Goal: Information Seeking & Learning: Understand process/instructions

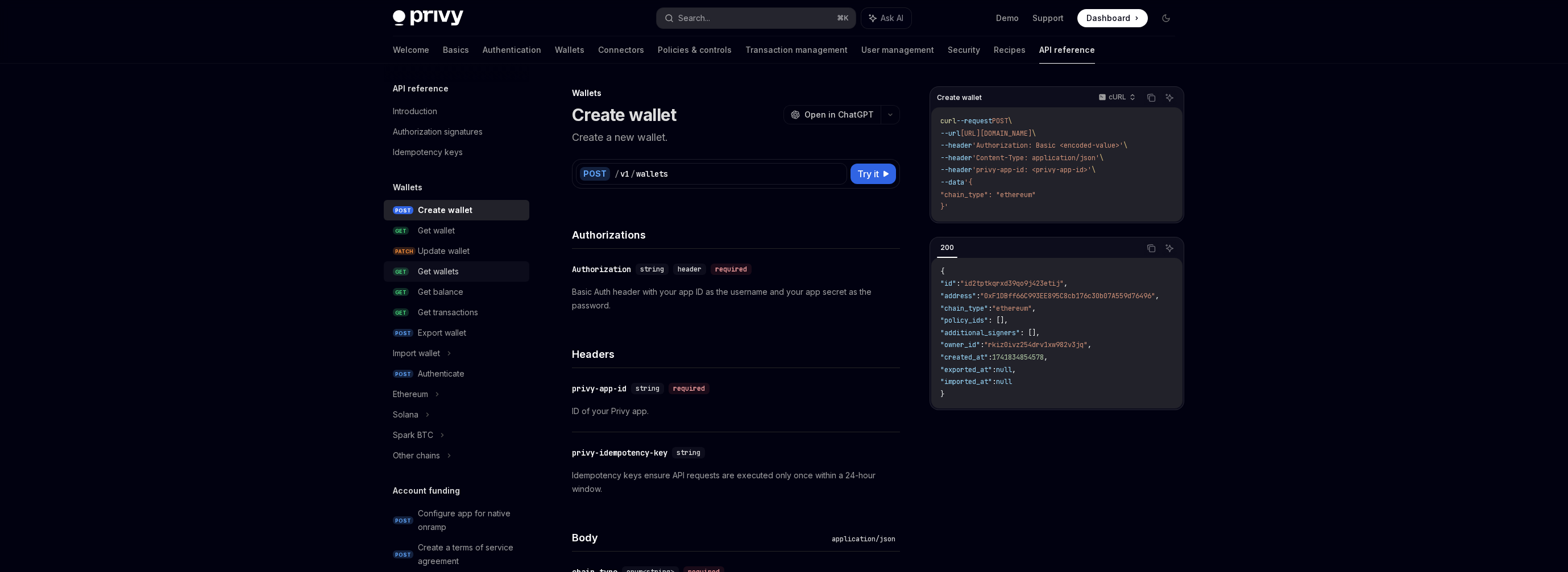
click at [446, 270] on div "Get wallets" at bounding box center [438, 271] width 41 height 13
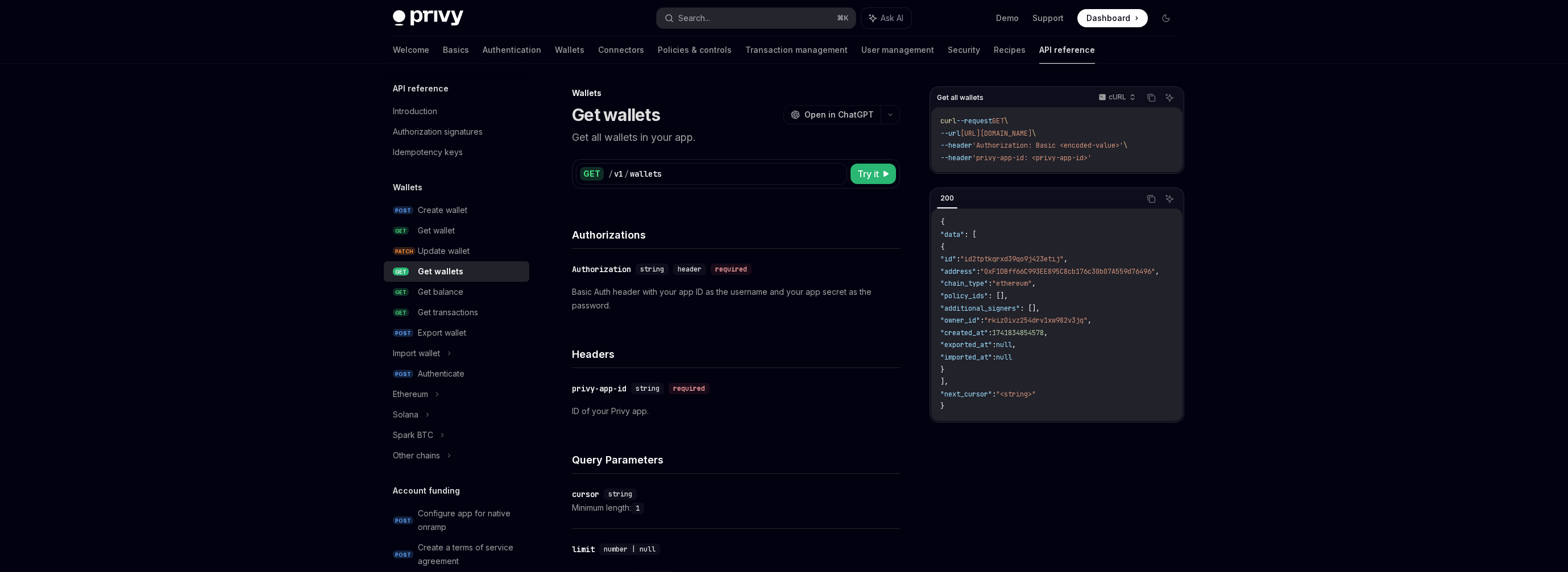
scroll to position [250, 0]
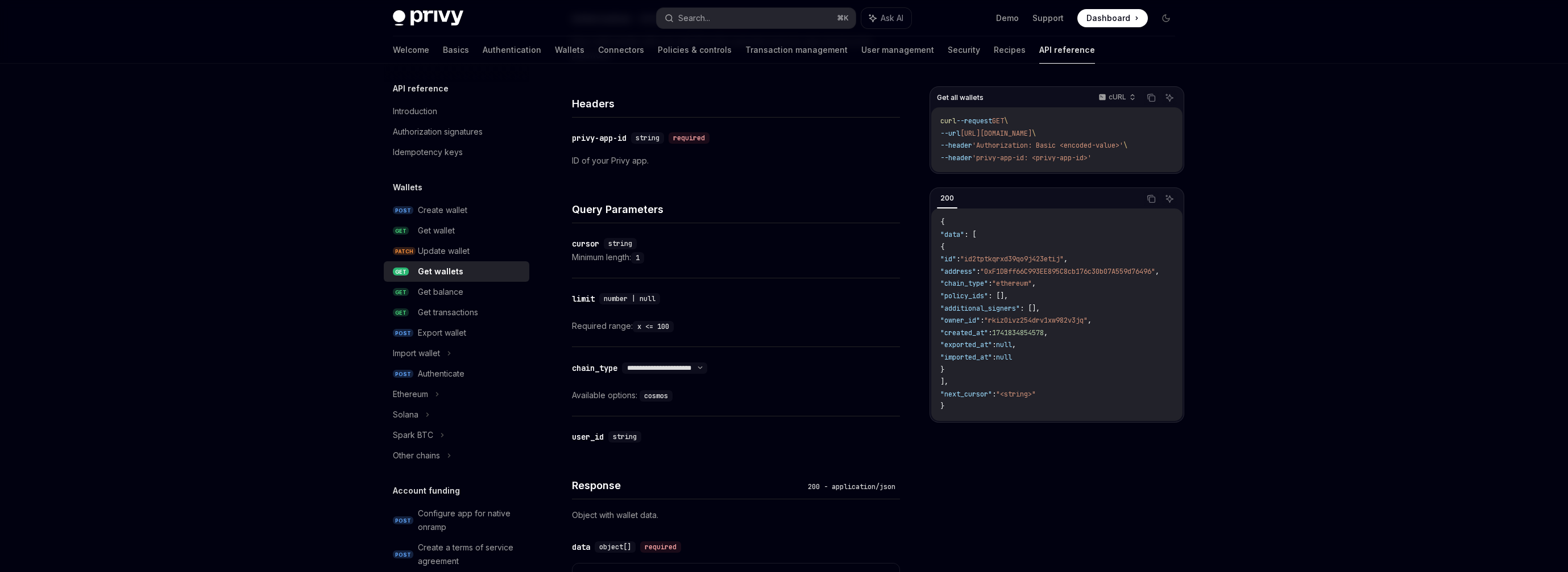
click at [650, 395] on code "cosmos" at bounding box center [656, 396] width 33 height 12
click at [707, 368] on select "**********" at bounding box center [664, 368] width 85 height 9
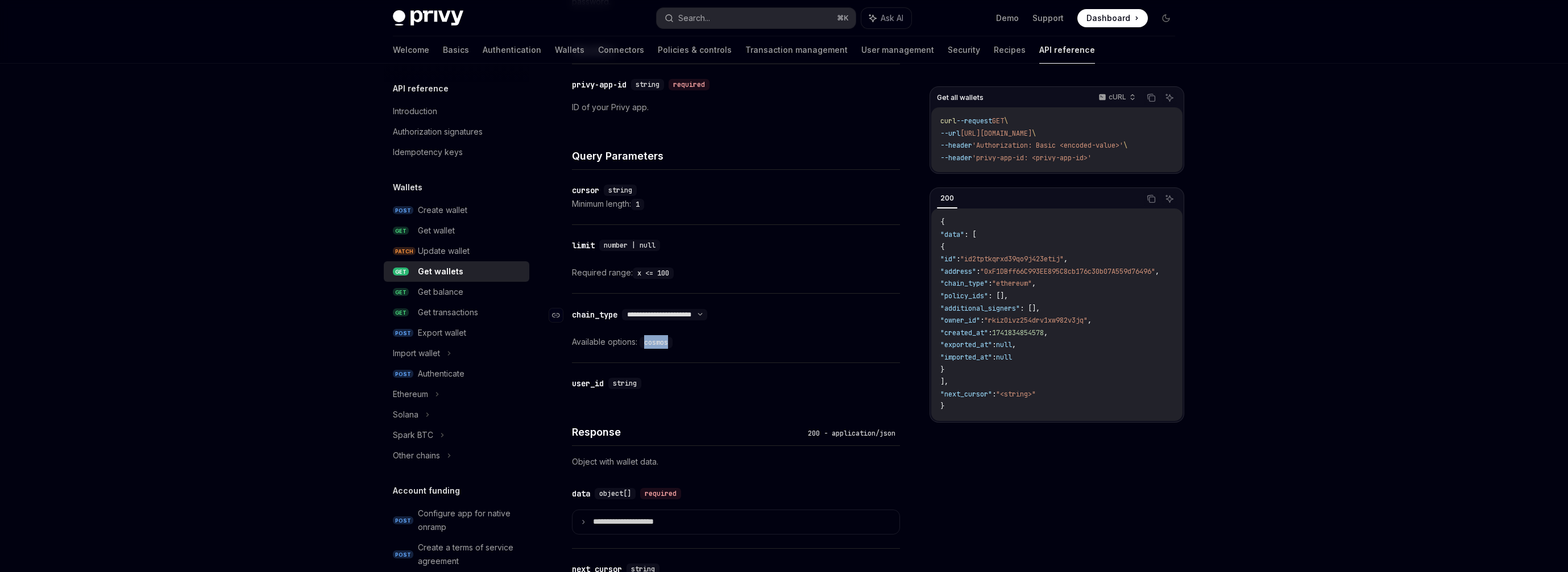
scroll to position [248, 0]
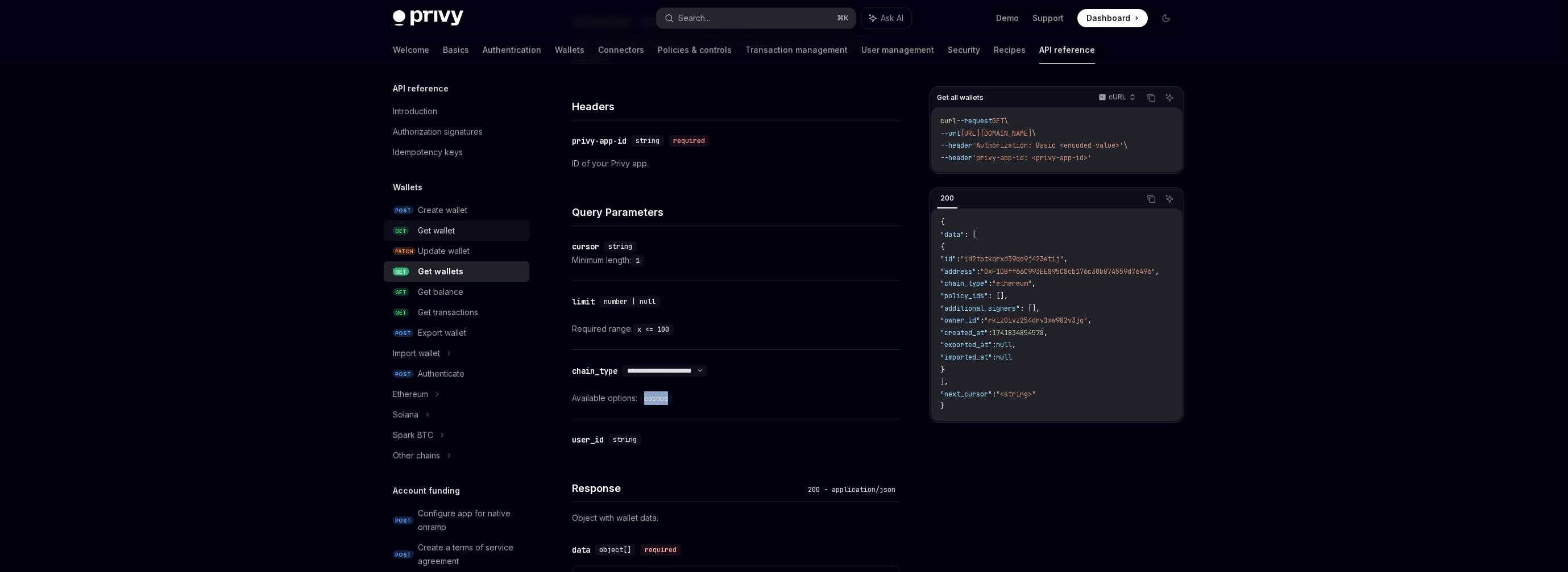
click at [441, 225] on div "Get wallet" at bounding box center [436, 230] width 37 height 13
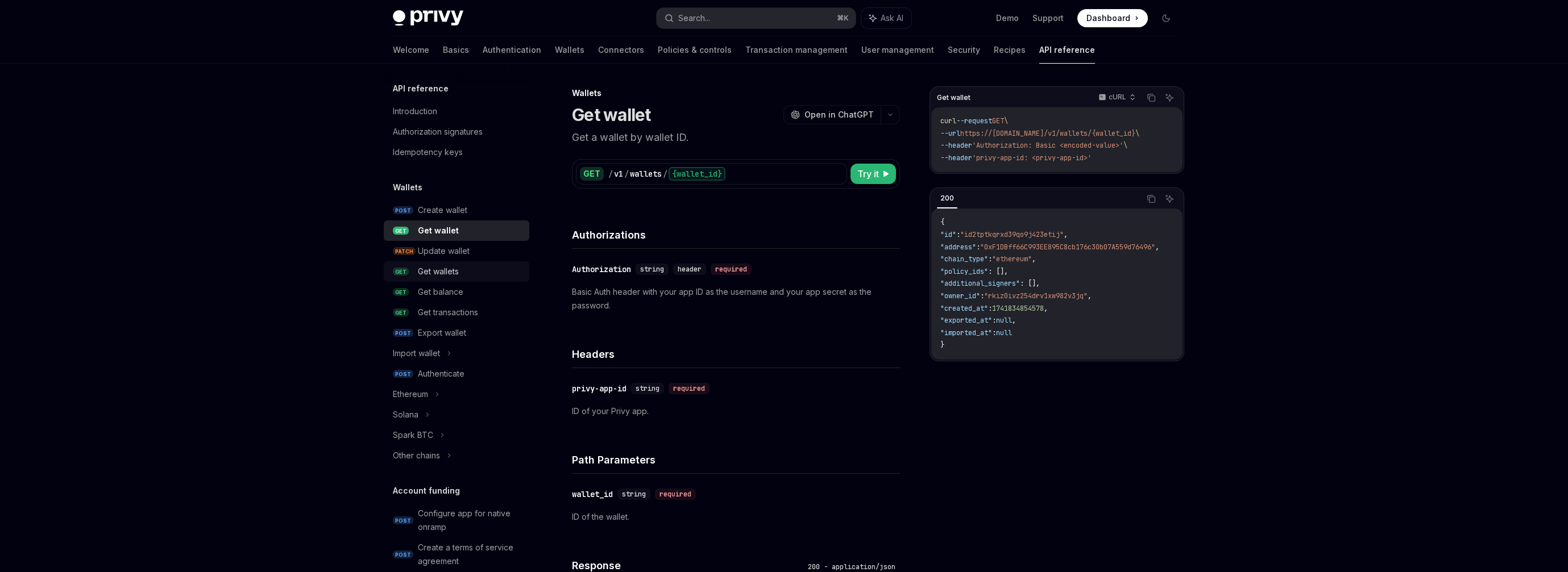
click at [443, 271] on div "Get wallets" at bounding box center [438, 271] width 41 height 13
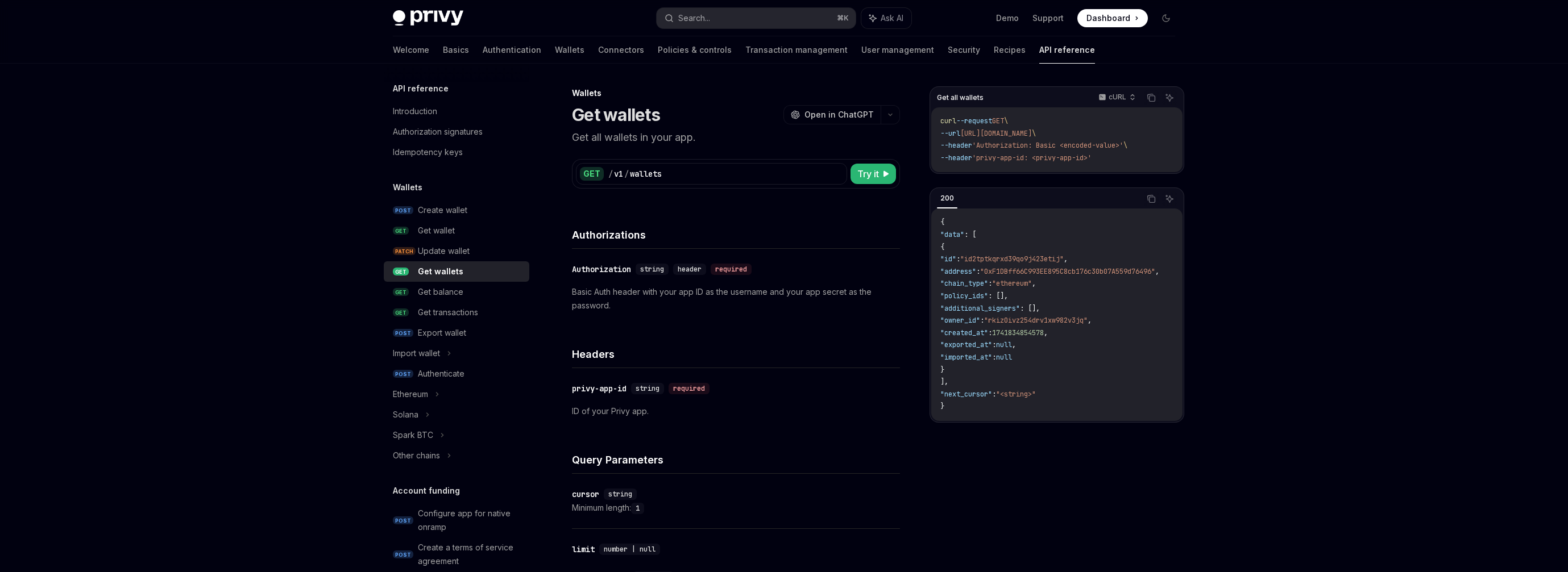
type textarea "*"
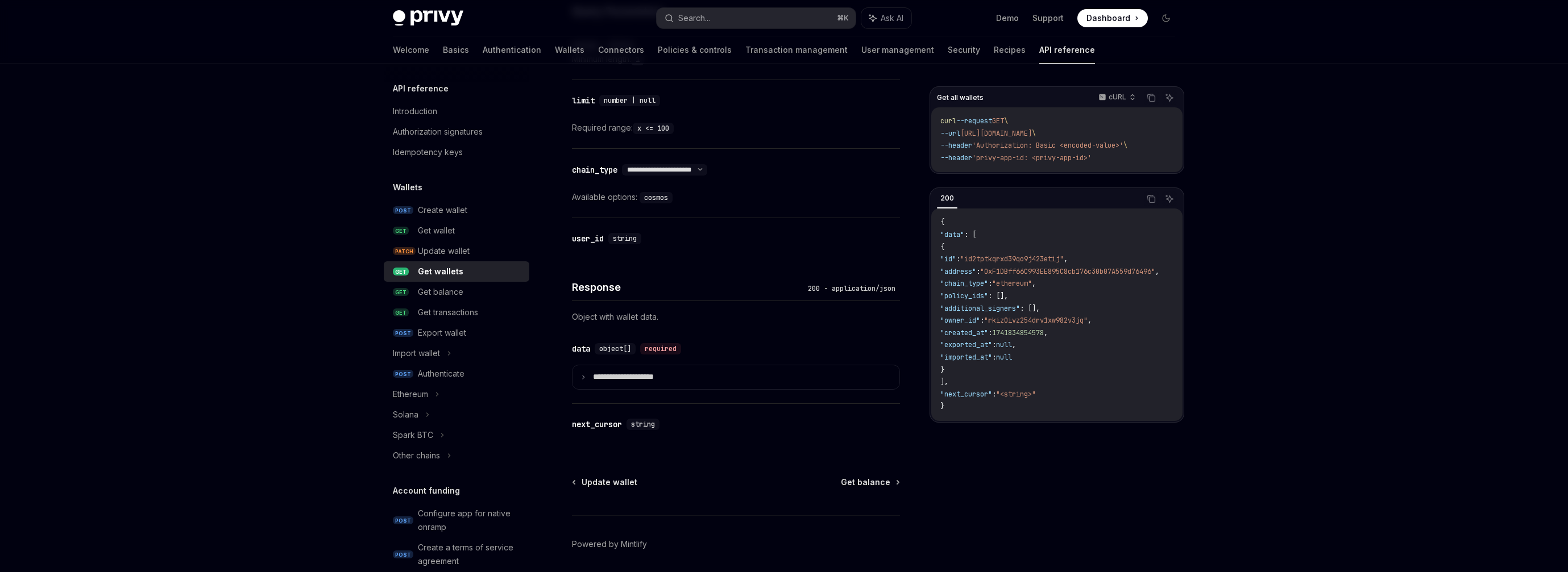
scroll to position [490, 0]
